Goal: Task Accomplishment & Management: Complete application form

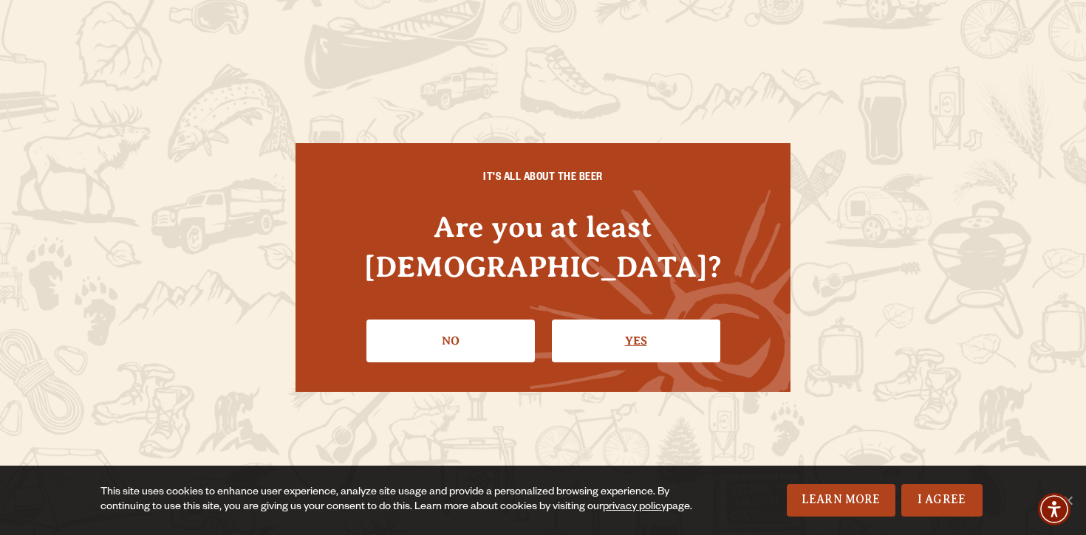
click at [603, 321] on link "Yes" at bounding box center [636, 341] width 168 height 43
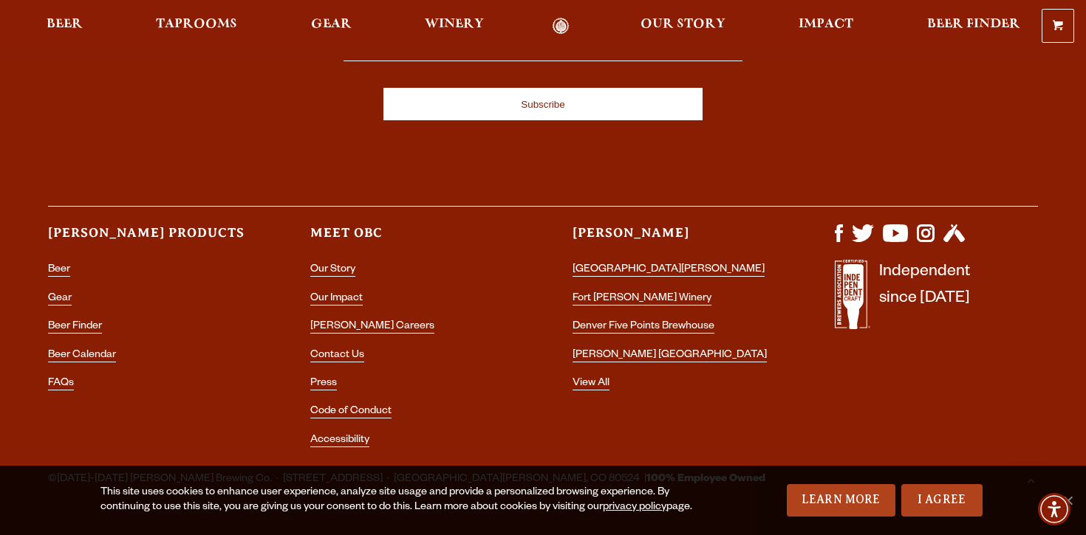
scroll to position [4365, 0]
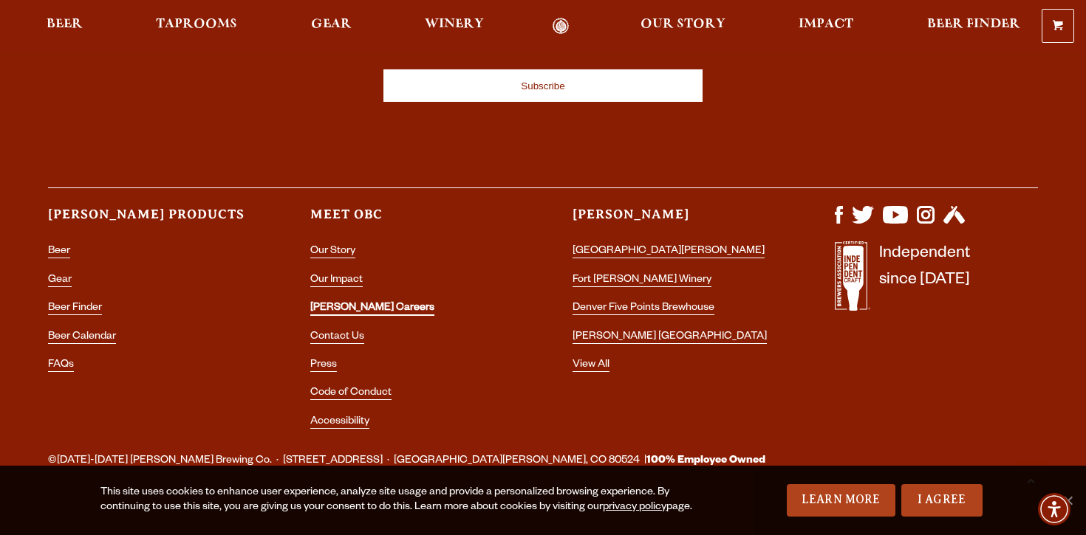
click at [338, 303] on link "[PERSON_NAME] Careers" at bounding box center [372, 309] width 124 height 13
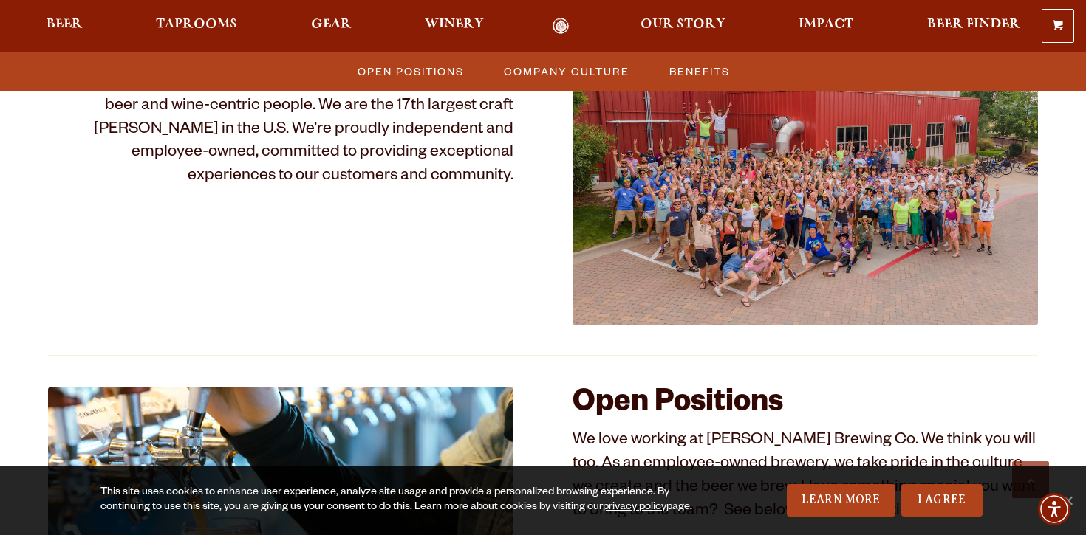
scroll to position [592, 0]
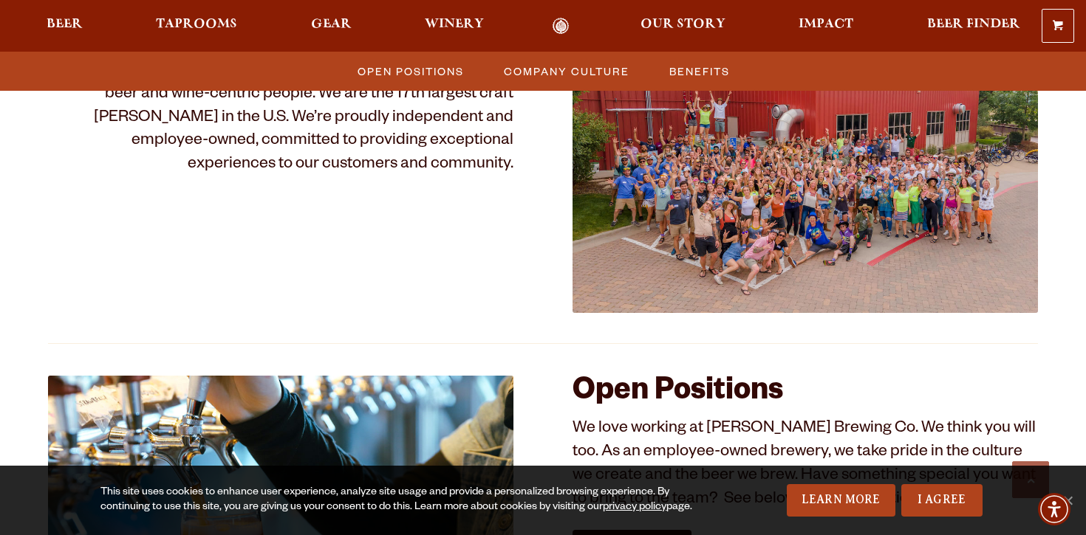
click at [777, 189] on img at bounding box center [804, 138] width 465 height 349
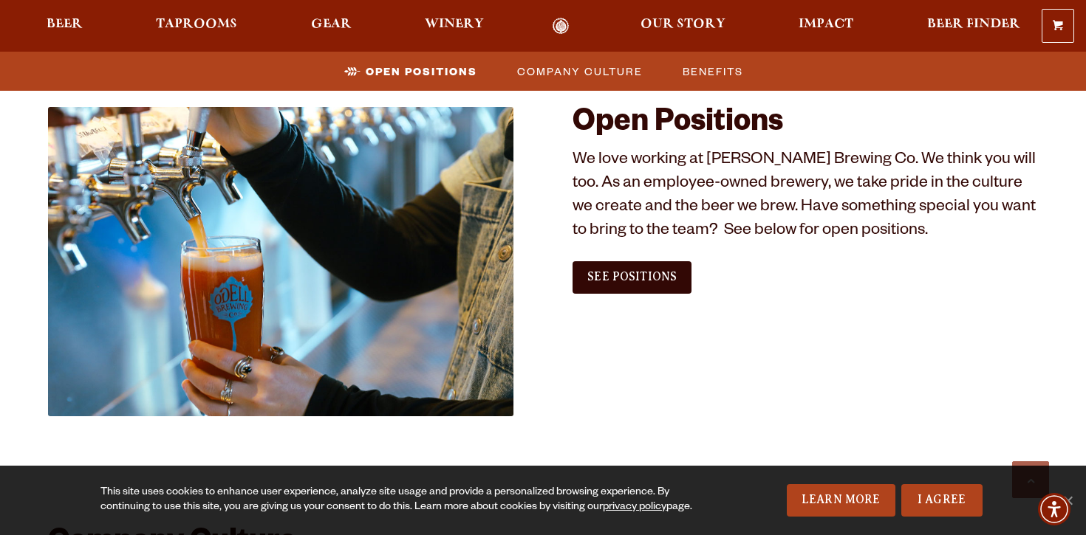
scroll to position [807, 0]
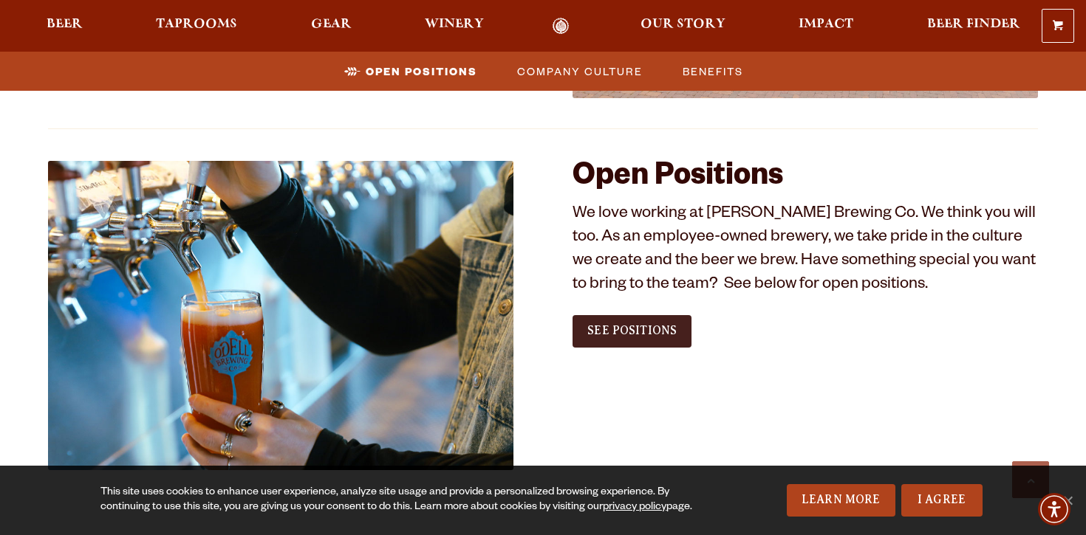
click at [672, 326] on span "See Positions" at bounding box center [631, 330] width 89 height 13
